Goal: Task Accomplishment & Management: Use online tool/utility

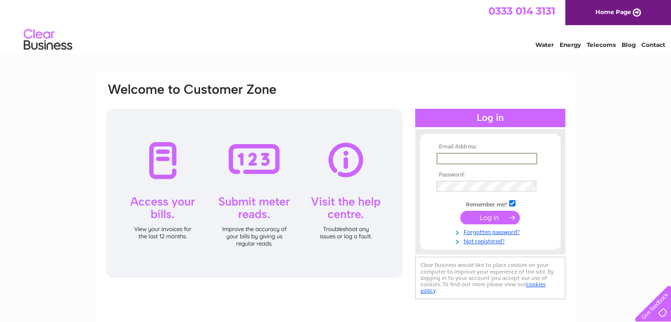
type input "miyoung.jang@mail.com"
click at [460, 211] on input "submit" at bounding box center [490, 218] width 60 height 14
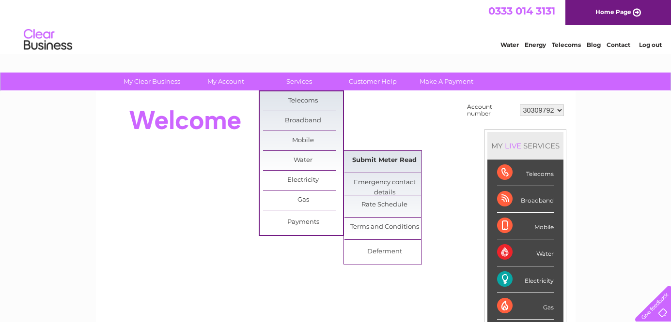
click at [381, 160] on link "Submit Meter Read" at bounding box center [384, 160] width 80 height 19
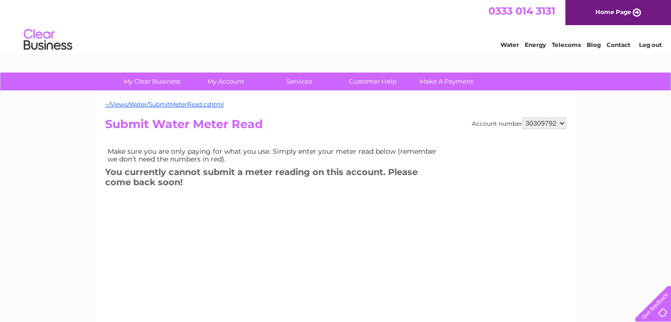
click at [548, 124] on select "30309792 30310538" at bounding box center [544, 124] width 44 height 12
select select "30310538"
click at [522, 118] on select "30309792 30310538" at bounding box center [544, 124] width 44 height 12
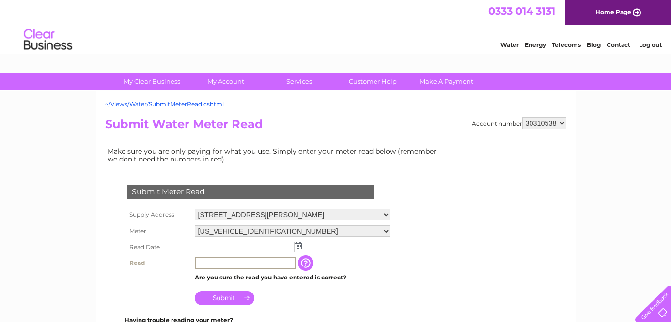
click at [254, 266] on input "text" at bounding box center [245, 264] width 101 height 12
type input "155"
click at [227, 297] on input "Submit" at bounding box center [225, 298] width 60 height 14
click at [252, 248] on input "text" at bounding box center [245, 248] width 101 height 12
click at [299, 250] on td at bounding box center [291, 248] width 199 height 16
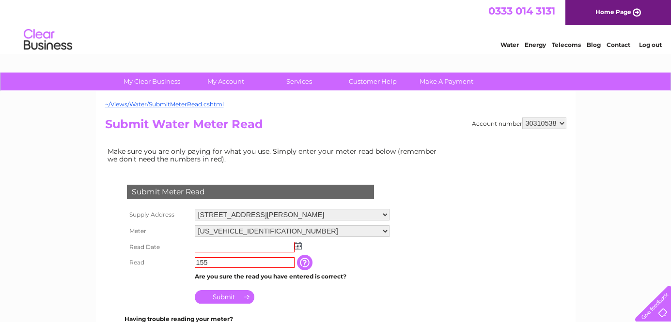
click at [297, 246] on img at bounding box center [297, 246] width 7 height 8
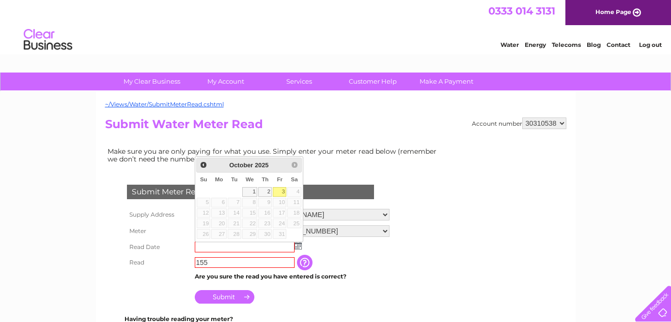
click at [282, 191] on link "3" at bounding box center [280, 192] width 14 height 10
type input "[DATE]"
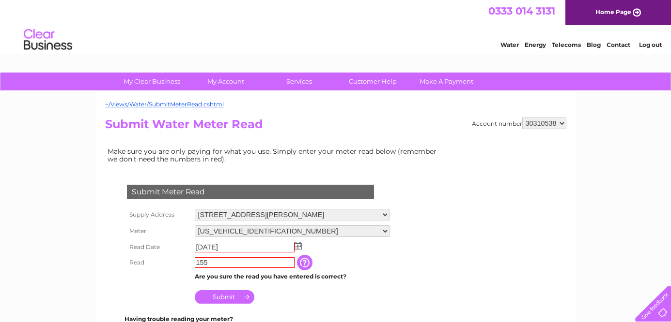
click at [218, 299] on input "Submit" at bounding box center [225, 298] width 60 height 14
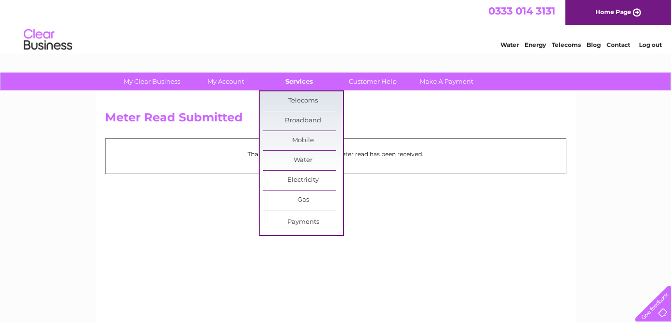
click at [291, 86] on link "Services" at bounding box center [299, 82] width 80 height 18
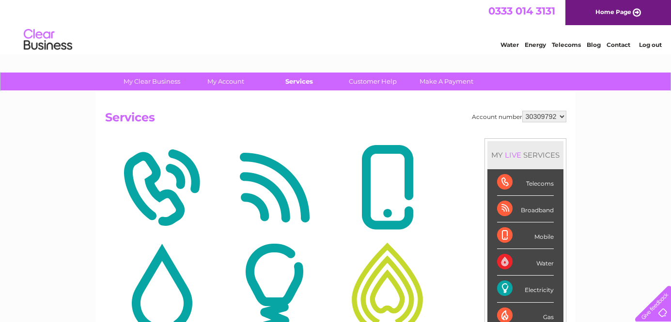
click at [295, 81] on link "Services" at bounding box center [299, 82] width 80 height 18
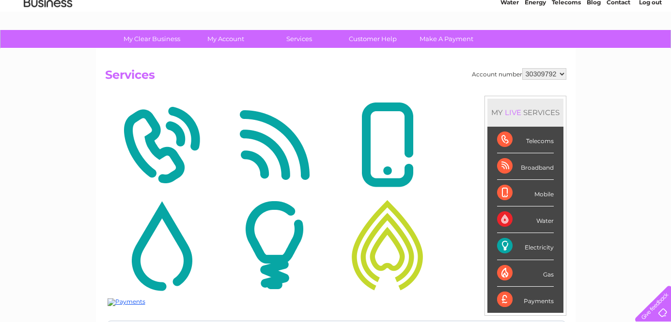
scroll to position [46, 0]
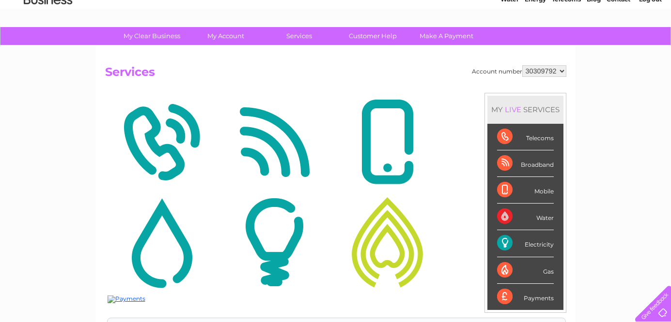
click at [275, 235] on img at bounding box center [274, 243] width 108 height 94
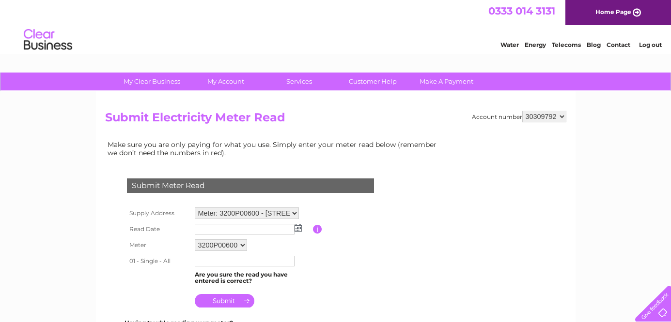
click at [547, 115] on select "30309792 30310538" at bounding box center [544, 117] width 44 height 12
select select "30310538"
click at [522, 111] on select "30309792 30310538" at bounding box center [544, 117] width 44 height 12
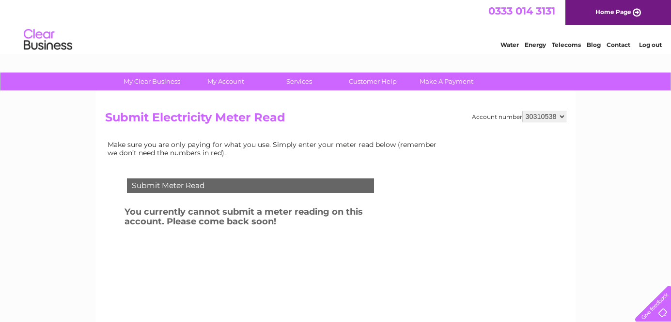
click at [540, 116] on select "30309792 30310538" at bounding box center [544, 117] width 44 height 12
select select "30309792"
click at [522, 111] on select "30309792 30310538" at bounding box center [544, 117] width 44 height 12
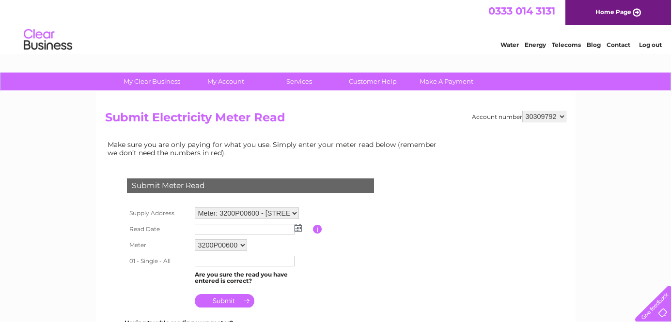
click at [297, 227] on img at bounding box center [297, 228] width 7 height 8
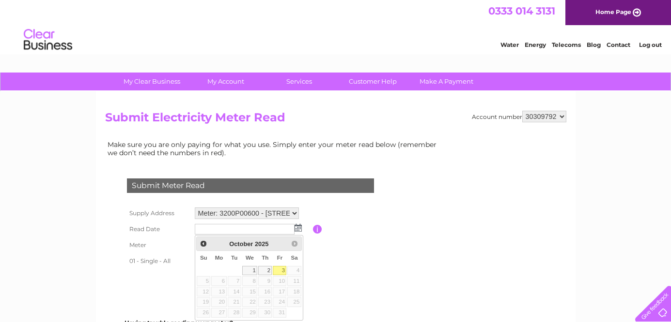
click at [281, 272] on link "3" at bounding box center [280, 271] width 14 height 10
type input "[DATE]"
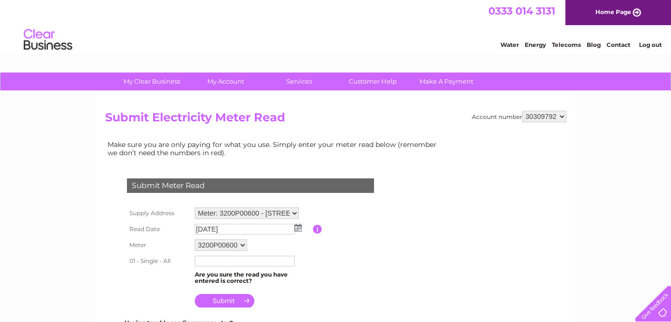
click at [244, 244] on select "3200P00600" at bounding box center [221, 246] width 52 height 12
click at [224, 248] on select "3200P00600" at bounding box center [221, 246] width 53 height 13
click at [233, 263] on input "text" at bounding box center [245, 262] width 100 height 11
type input "54395"
click at [220, 302] on input "submit" at bounding box center [225, 301] width 60 height 14
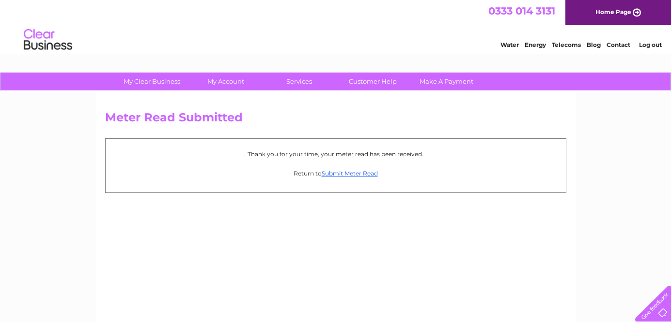
click at [651, 46] on link "Log out" at bounding box center [650, 44] width 23 height 7
